Goal: Task Accomplishment & Management: Manage account settings

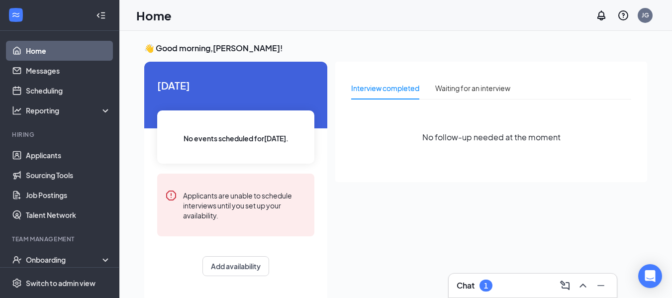
click at [499, 278] on div "Chat 1" at bounding box center [532, 285] width 152 height 16
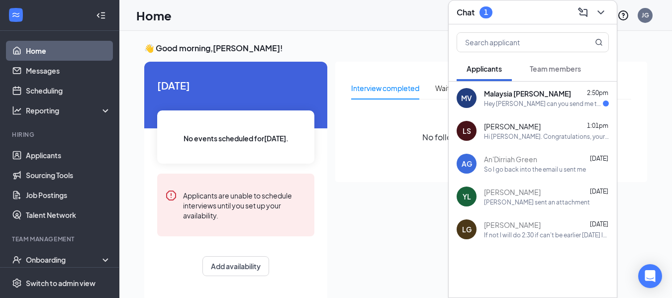
click at [551, 108] on div "MV Malaysia [PERSON_NAME] 2:50pm Hey [PERSON_NAME] can you send me the address?" at bounding box center [532, 98] width 168 height 33
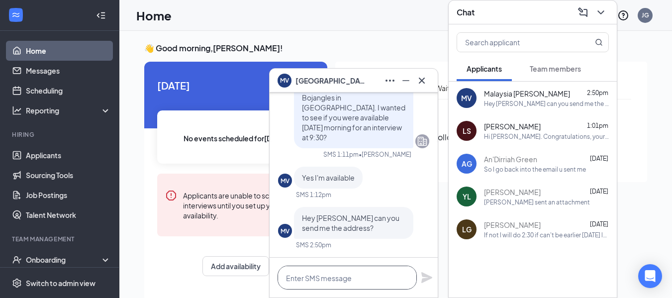
click at [330, 282] on textarea at bounding box center [346, 277] width 139 height 24
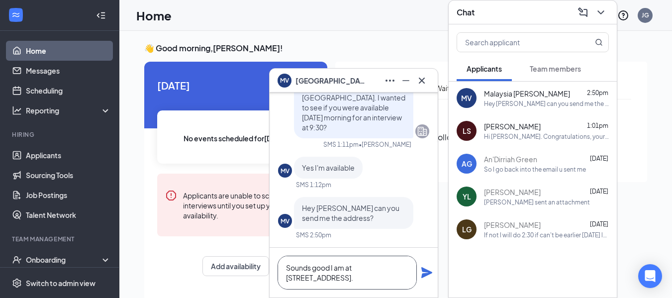
type textarea "Sounds good I am at [STREET_ADDRESS]."
click at [429, 274] on icon "Plane" at bounding box center [427, 272] width 12 height 12
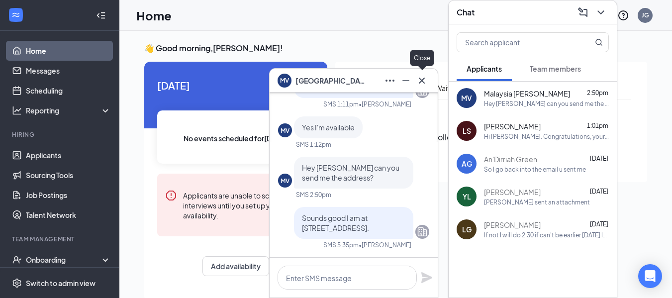
click at [426, 81] on icon "Cross" at bounding box center [422, 81] width 12 height 12
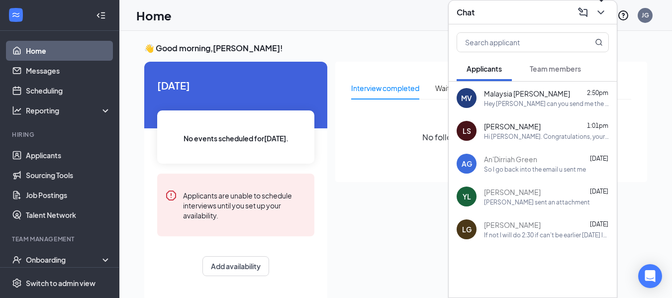
click at [601, 10] on icon "ChevronDown" at bounding box center [600, 12] width 12 height 12
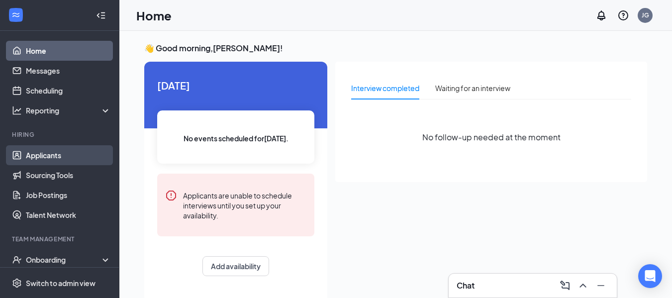
click at [38, 153] on link "Applicants" at bounding box center [68, 155] width 85 height 20
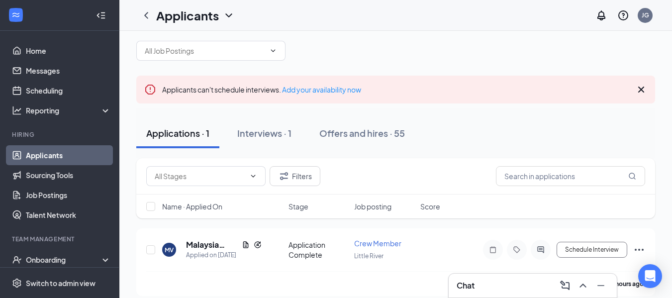
scroll to position [22, 0]
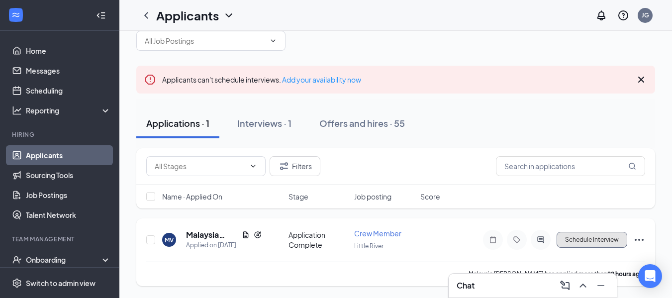
click at [594, 235] on button "Schedule Interview" at bounding box center [591, 240] width 71 height 16
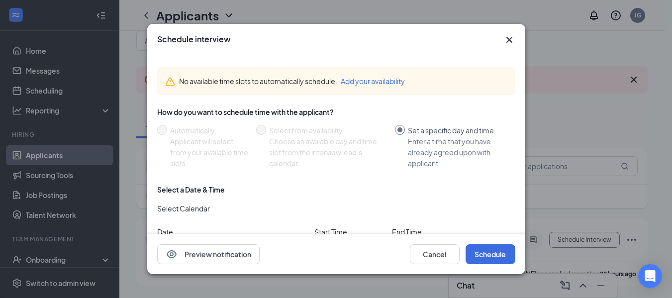
scroll to position [52, 0]
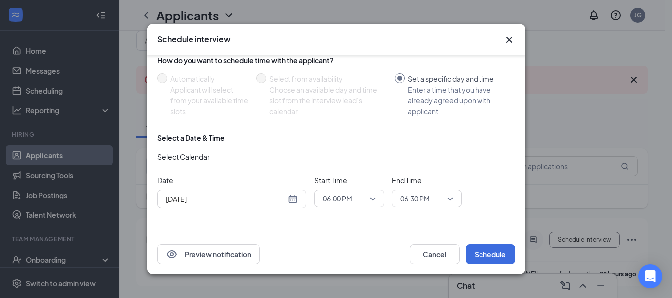
click at [296, 198] on div "[DATE]" at bounding box center [232, 198] width 132 height 11
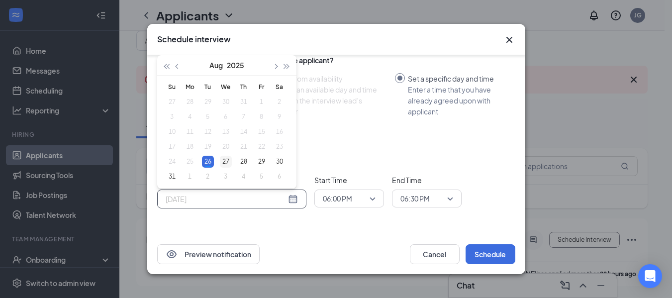
type input "[DATE]"
click at [224, 158] on div "27" at bounding box center [226, 162] width 12 height 12
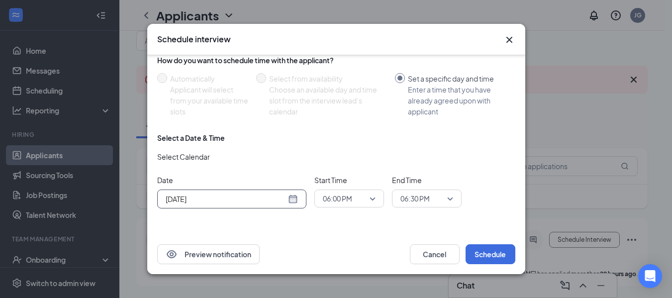
click at [364, 196] on span "06:00 PM" at bounding box center [345, 198] width 44 height 15
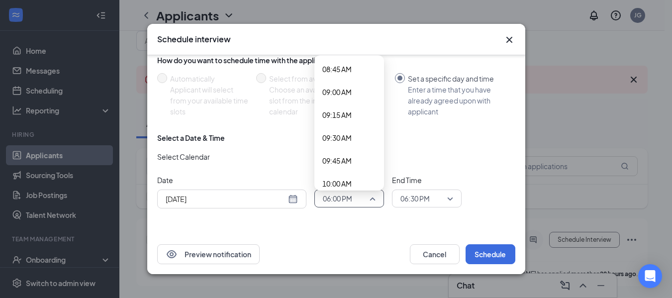
scroll to position [797, 0]
click at [347, 143] on span "09:30 AM" at bounding box center [336, 142] width 29 height 11
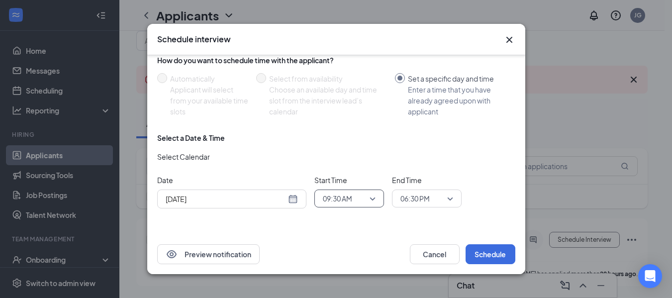
click at [433, 199] on span "06:30 PM" at bounding box center [422, 198] width 44 height 15
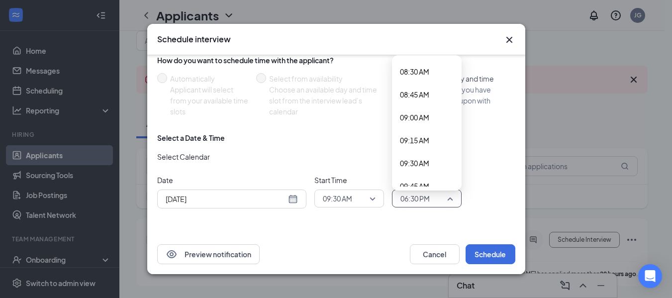
scroll to position [793, 0]
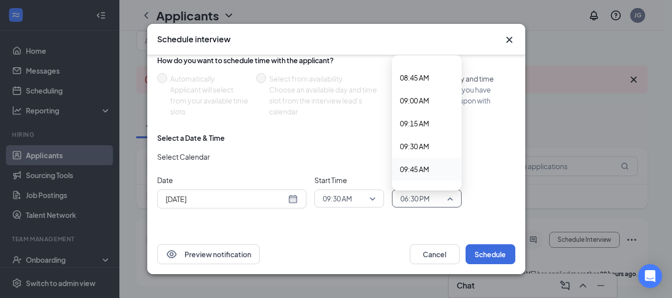
click at [417, 169] on span "09:45 AM" at bounding box center [414, 169] width 29 height 11
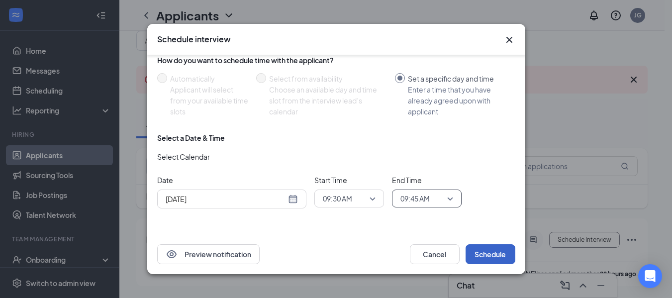
click at [487, 256] on button "Schedule" at bounding box center [490, 254] width 50 height 20
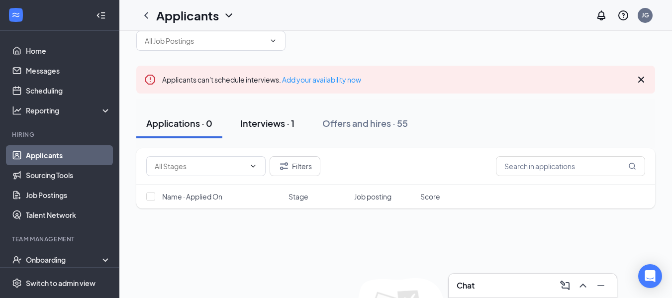
click at [271, 122] on div "Interviews · 1" at bounding box center [267, 123] width 54 height 12
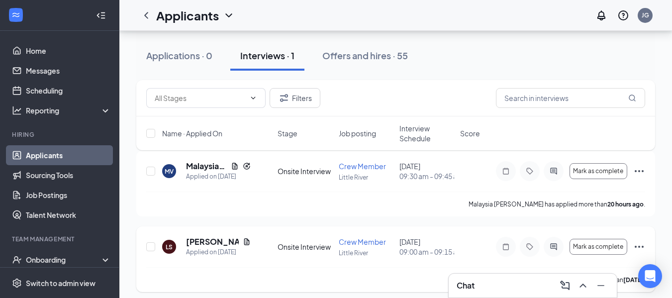
scroll to position [105, 0]
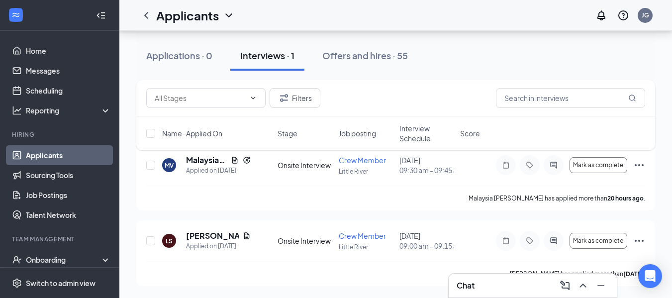
click at [479, 278] on div "Chat" at bounding box center [532, 285] width 152 height 16
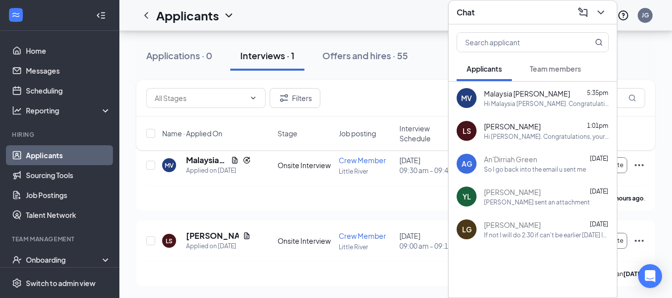
click at [520, 100] on div "Hi Malaysia [PERSON_NAME]. Congratulations, your meeting with [PERSON_NAME] for…" at bounding box center [546, 103] width 125 height 8
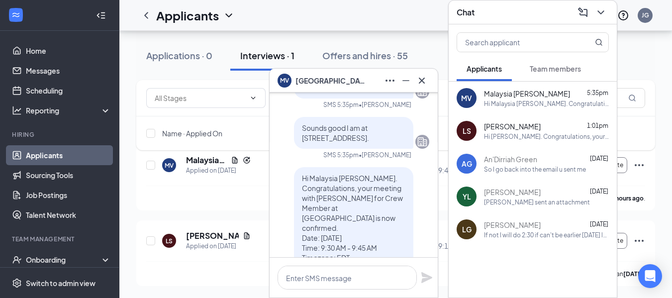
scroll to position [-149, 0]
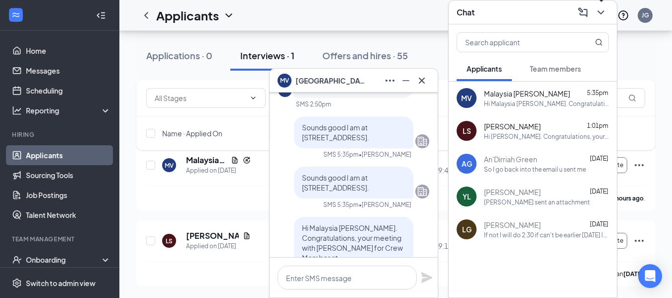
click at [604, 7] on icon "ChevronDown" at bounding box center [600, 12] width 12 height 12
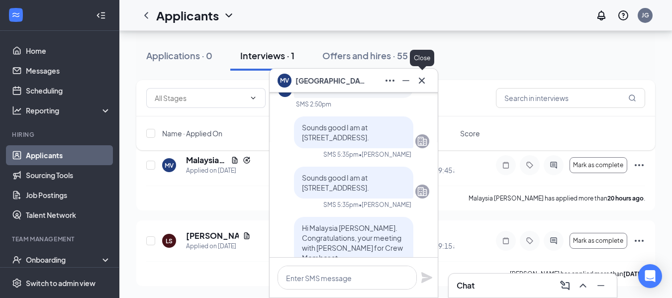
click at [423, 81] on icon "Cross" at bounding box center [422, 81] width 12 height 12
